Goal: Navigation & Orientation: Go to known website

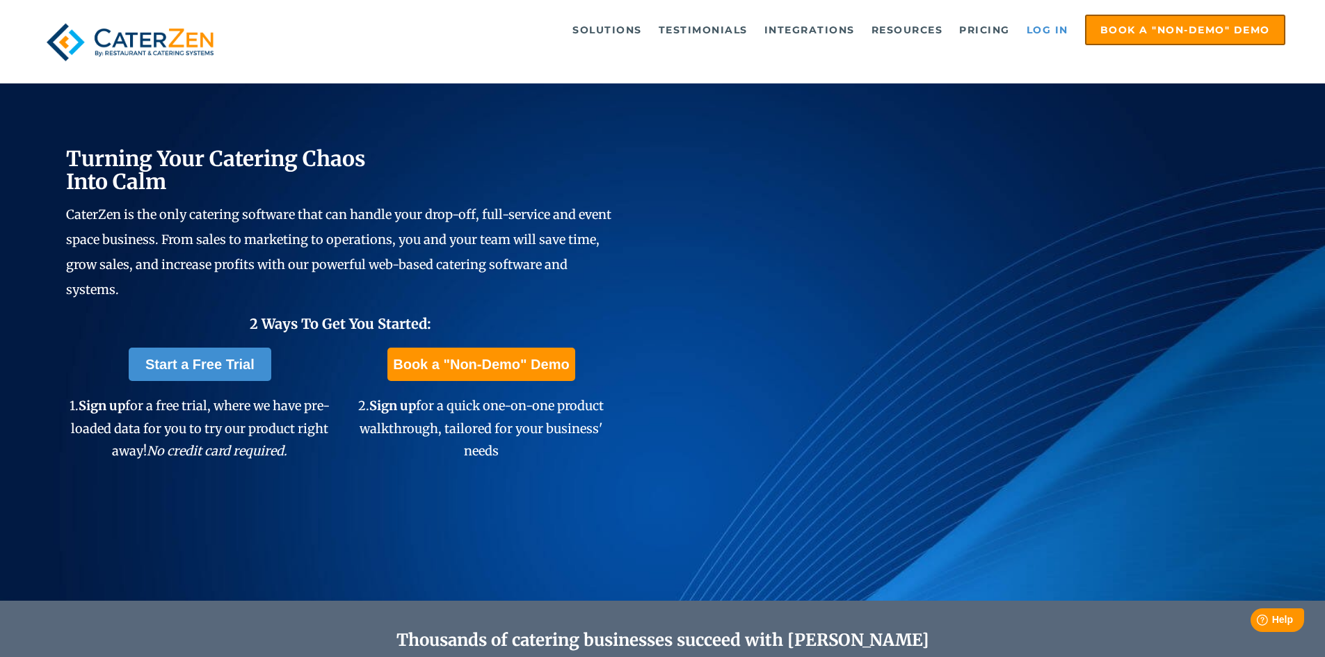
click at [1051, 31] on link "Log in" at bounding box center [1048, 30] width 56 height 28
click at [1057, 14] on div "Solutions Catering CRM Catering Sales Catering Management Catering Marketing Ca…" at bounding box center [662, 41] width 1325 height 83
click at [1044, 29] on link "Log in" at bounding box center [1048, 30] width 56 height 28
click at [1026, 30] on link "Log in" at bounding box center [1048, 30] width 56 height 28
